Goal: Navigation & Orientation: Find specific page/section

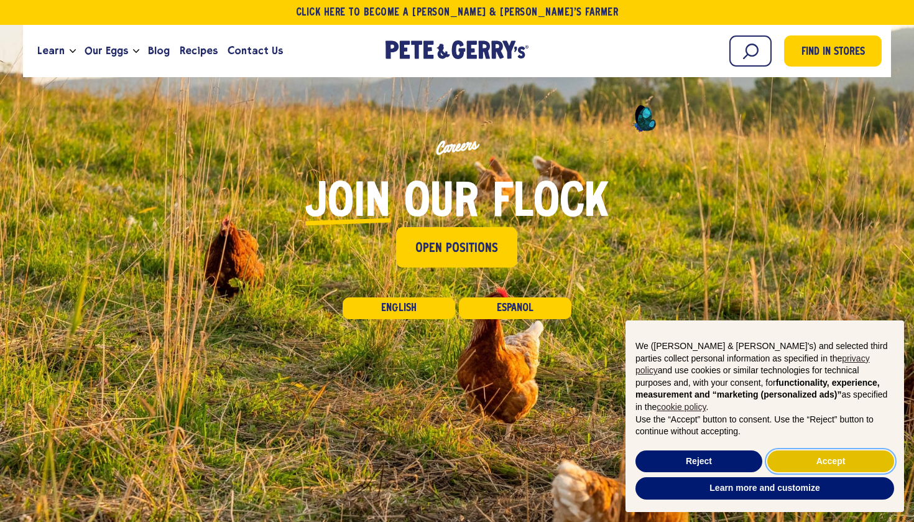
click at [842, 462] on button "Accept" at bounding box center [831, 461] width 127 height 22
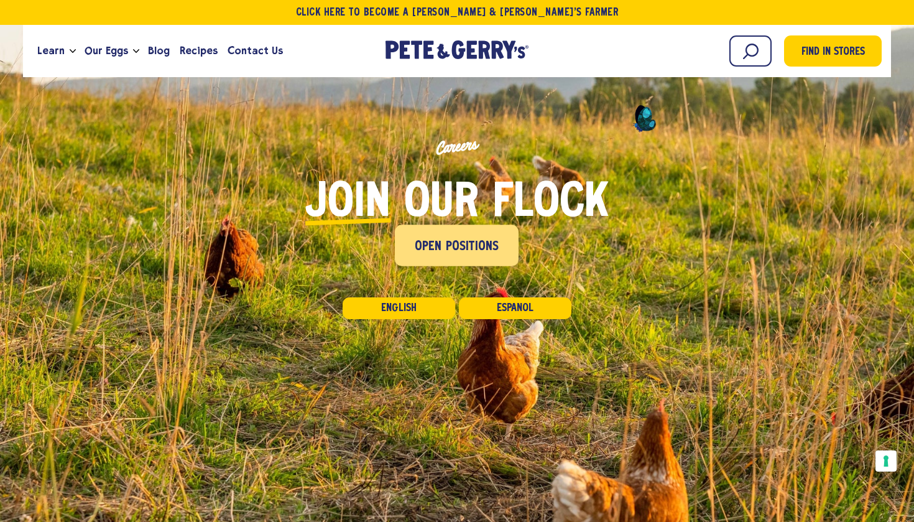
click at [445, 232] on link "Open Positions" at bounding box center [458, 245] width 124 height 41
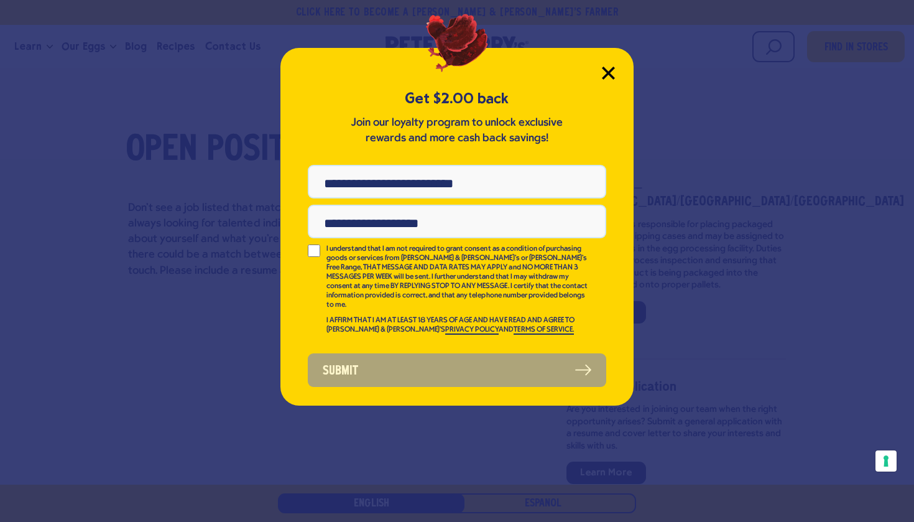
click at [605, 68] on icon "Close Modal" at bounding box center [608, 72] width 11 height 11
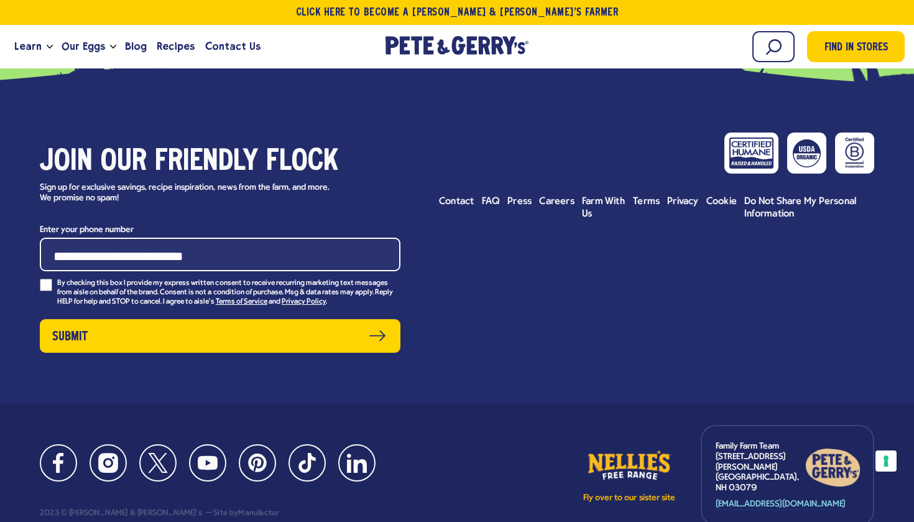
scroll to position [4096, 0]
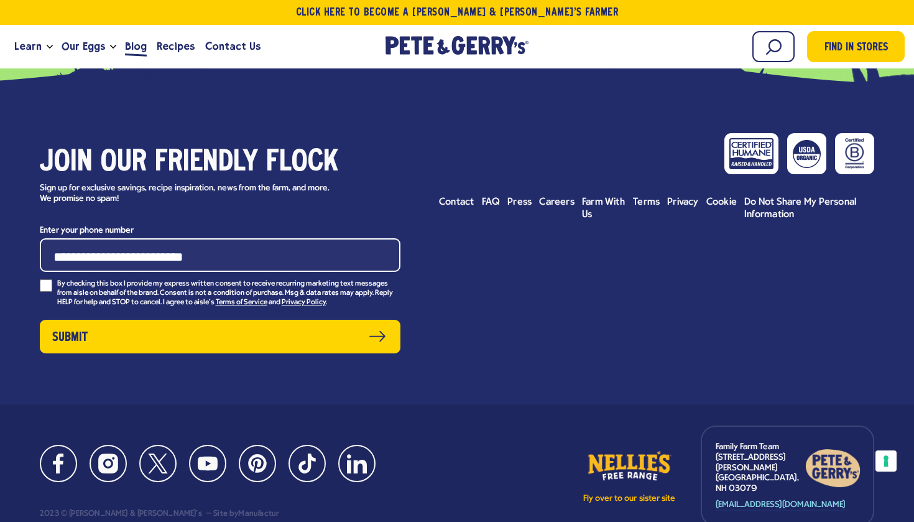
click at [129, 44] on span "Blog" at bounding box center [136, 47] width 22 height 16
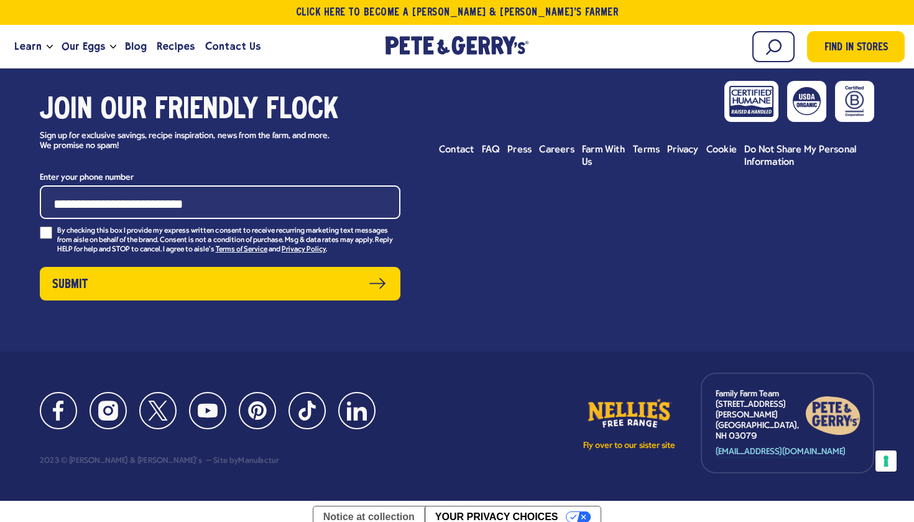
scroll to position [2104, 0]
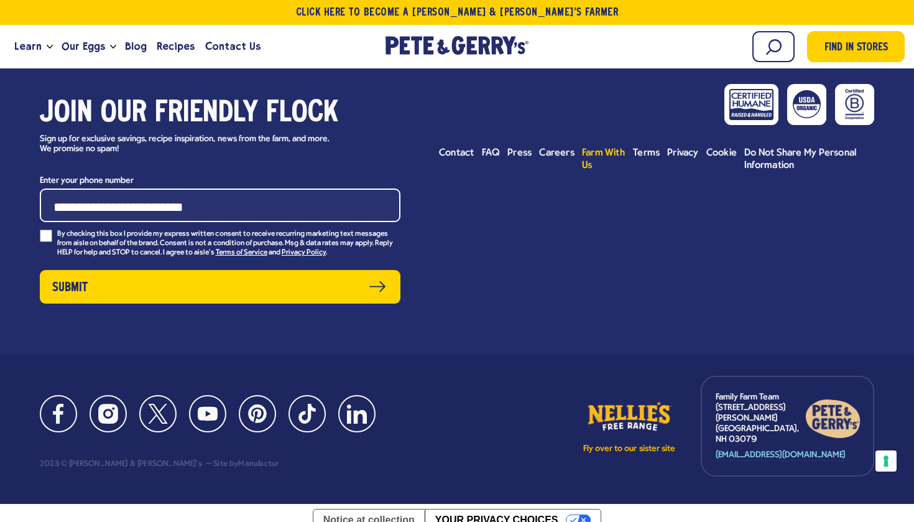
click at [597, 158] on link "Farm With Us" at bounding box center [604, 159] width 44 height 25
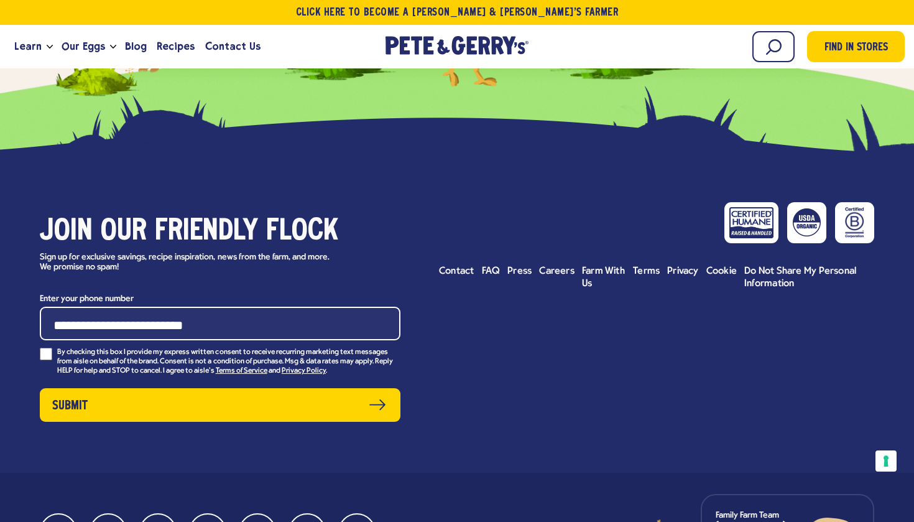
scroll to position [4929, 0]
